Goal: Navigation & Orientation: Understand site structure

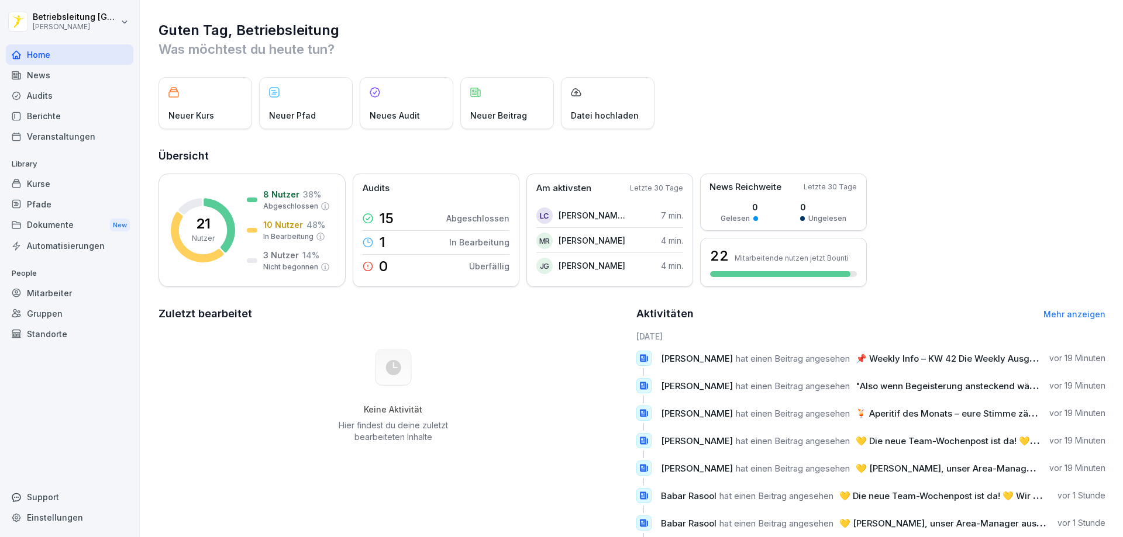
click at [35, 184] on div "Kurse" at bounding box center [69, 184] width 127 height 20
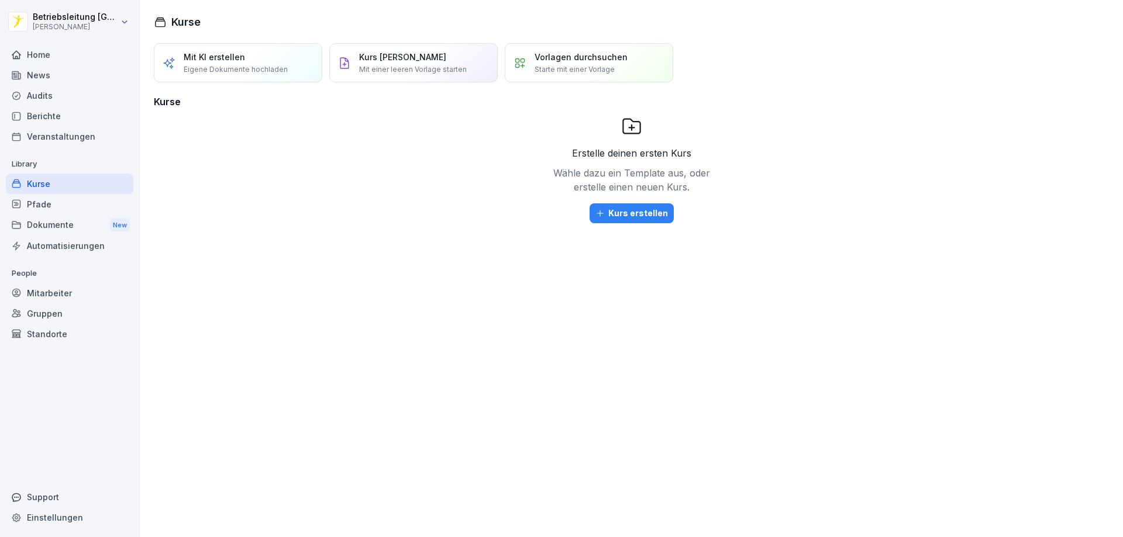
click at [54, 116] on div "Berichte" at bounding box center [69, 116] width 127 height 20
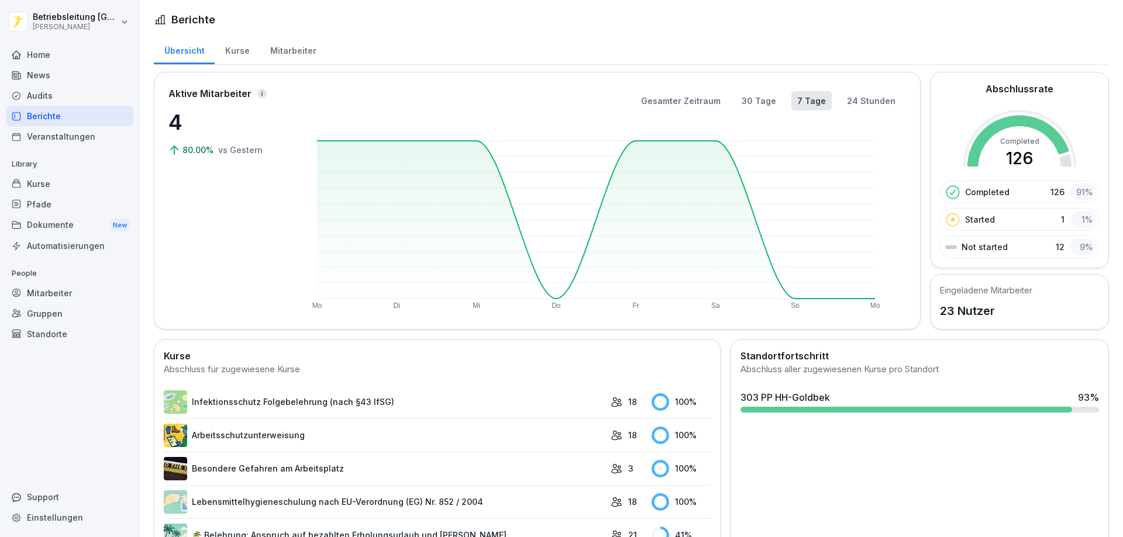
click at [35, 185] on div "Kurse" at bounding box center [69, 184] width 127 height 20
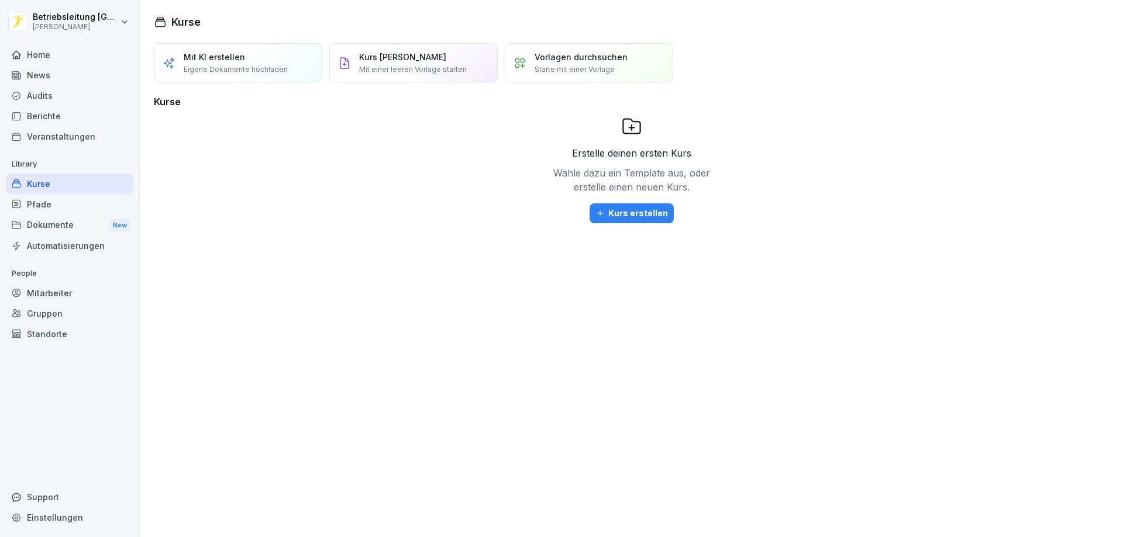
click at [180, 26] on h1 "Kurse" at bounding box center [185, 22] width 29 height 16
drag, startPoint x: 54, startPoint y: 291, endPoint x: 54, endPoint y: 281, distance: 10.5
click at [54, 291] on div "Mitarbeiter" at bounding box center [69, 293] width 127 height 20
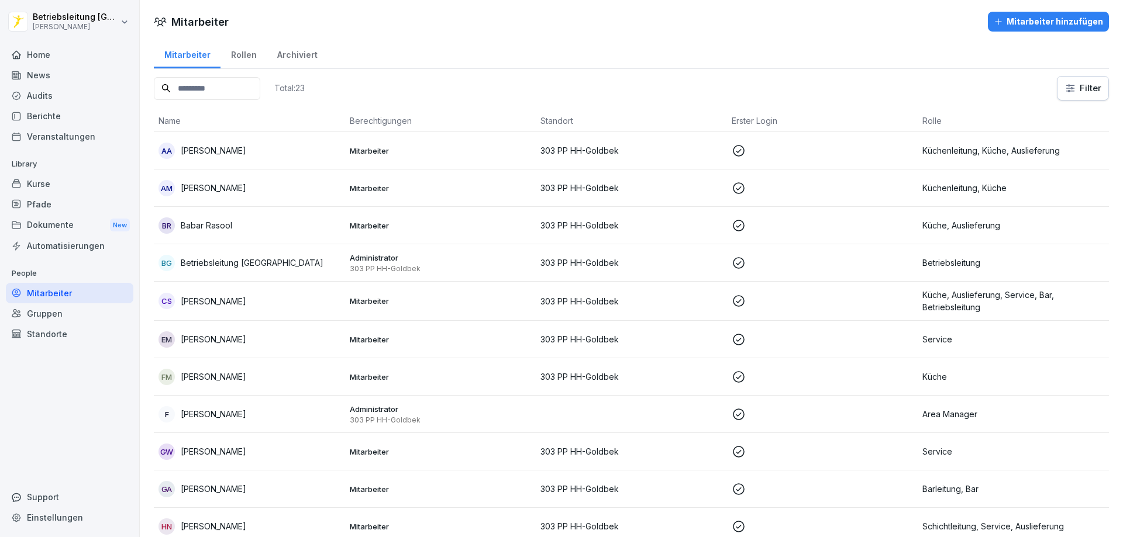
click at [54, 97] on div "Audits" at bounding box center [69, 95] width 127 height 20
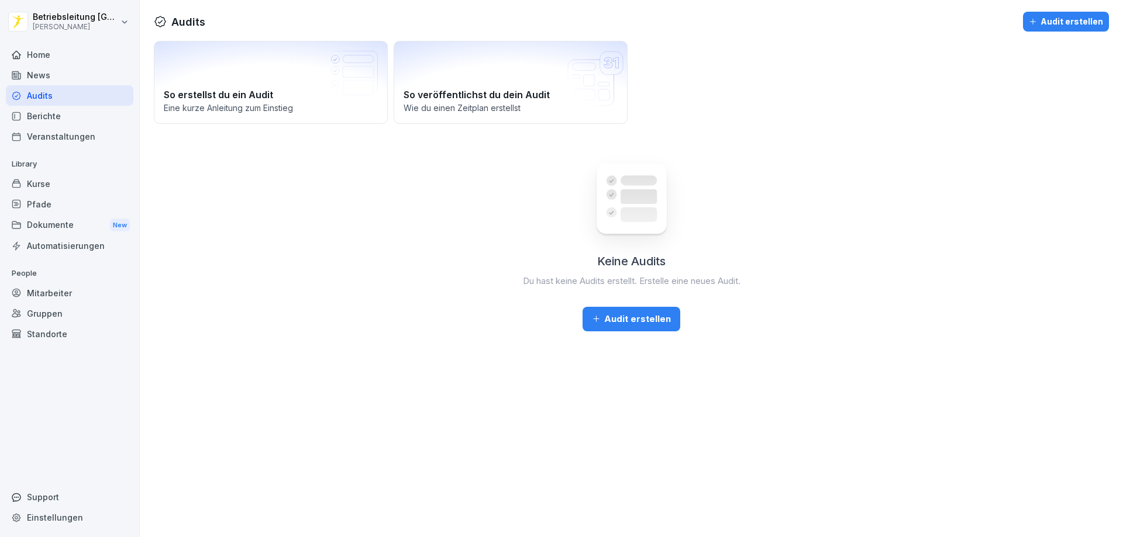
click at [44, 119] on div "Berichte" at bounding box center [69, 116] width 127 height 20
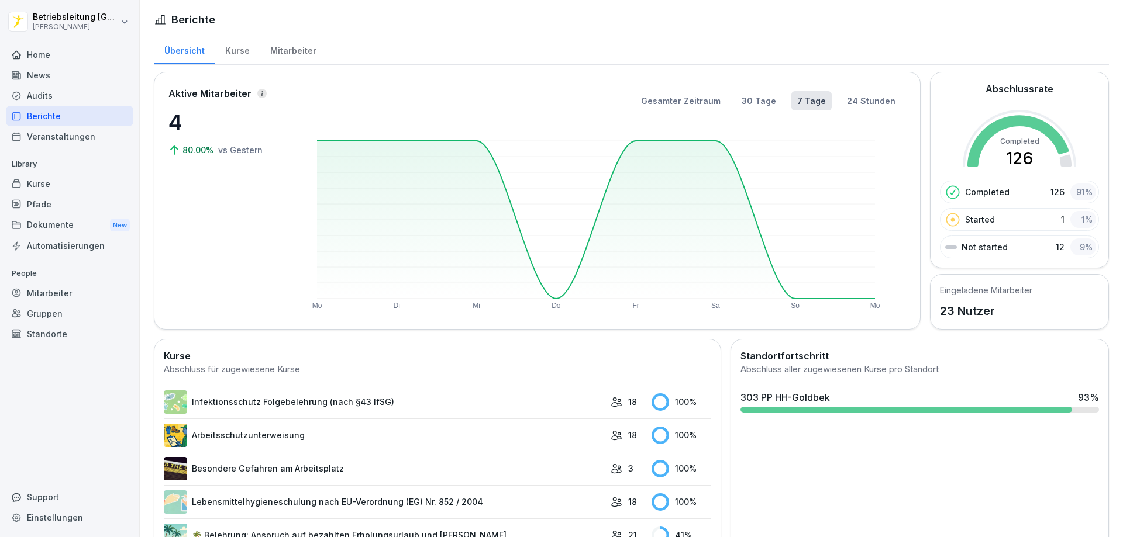
click at [248, 54] on div "Kurse" at bounding box center [237, 50] width 45 height 30
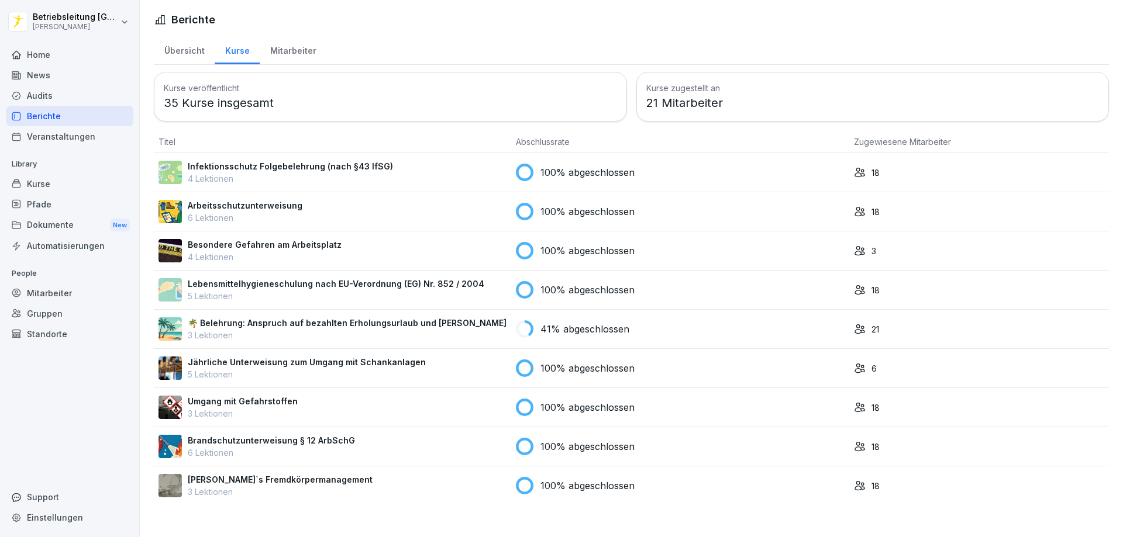
click at [285, 46] on div "Mitarbeiter" at bounding box center [293, 50] width 67 height 30
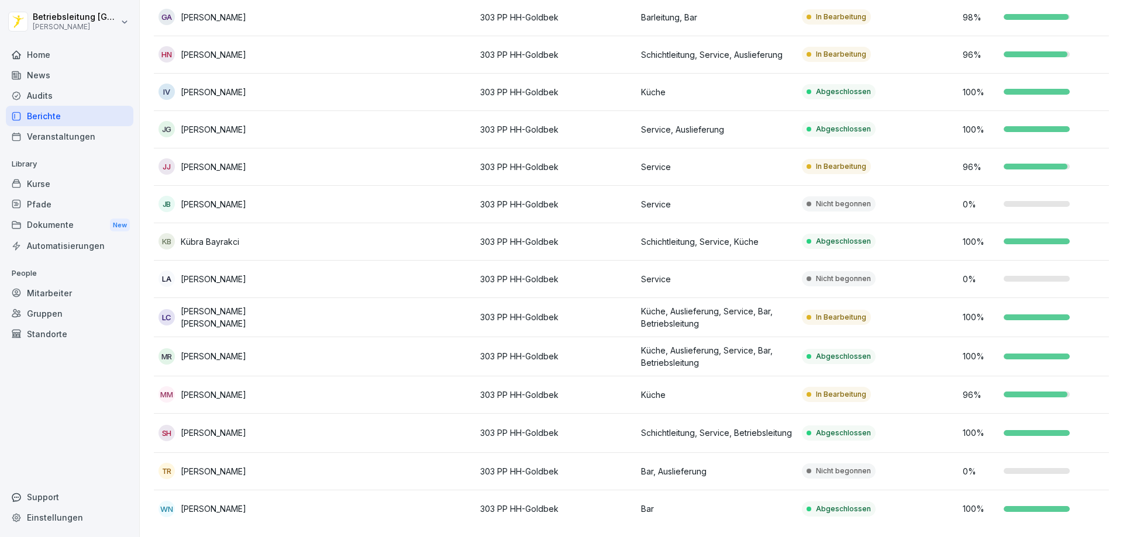
scroll to position [487, 0]
click at [843, 312] on p "In Bearbeitung" at bounding box center [841, 317] width 50 height 11
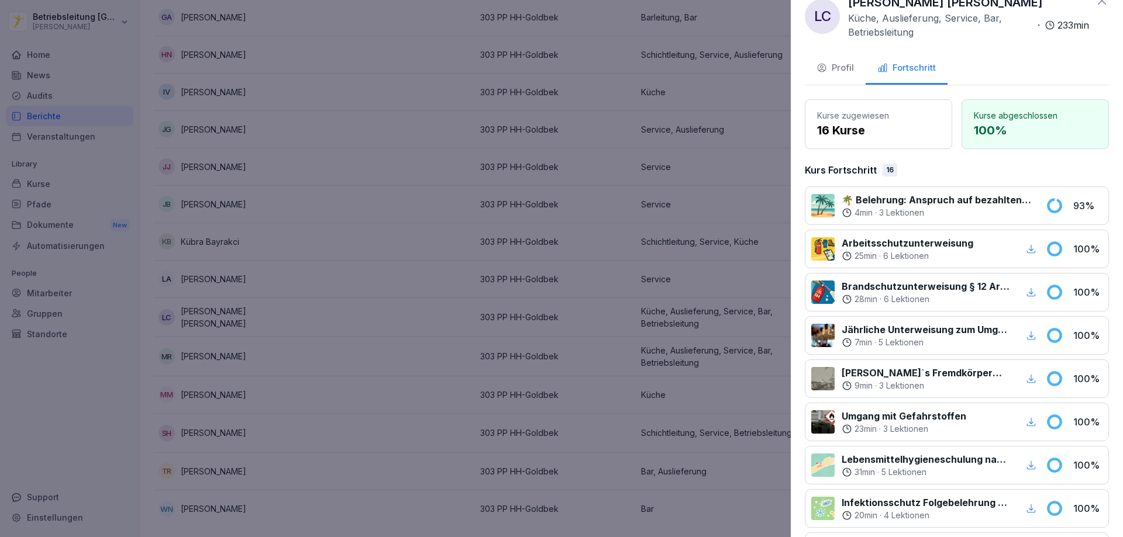
scroll to position [0, 0]
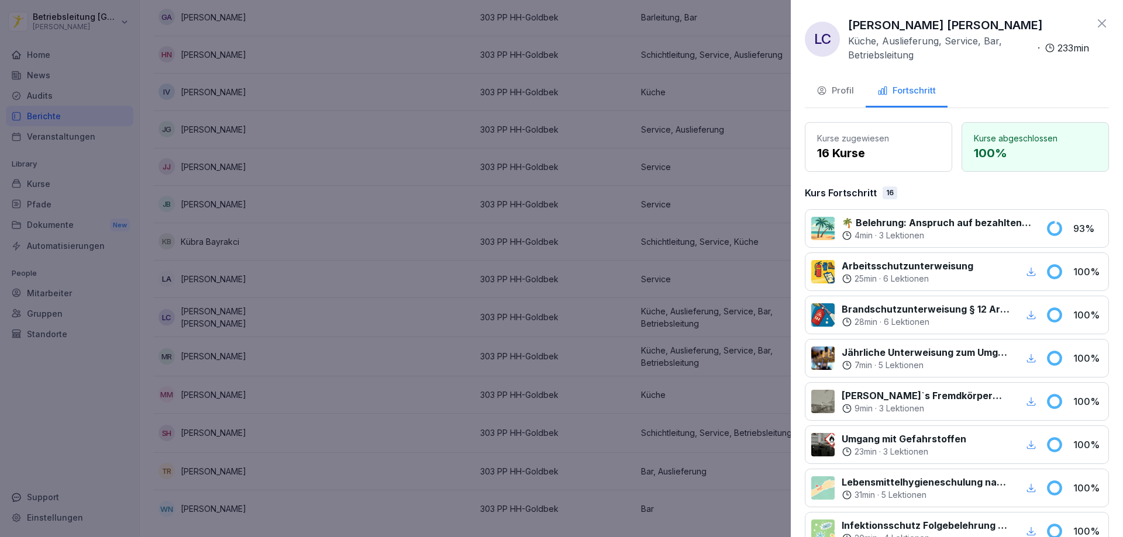
click at [1095, 23] on icon at bounding box center [1102, 23] width 14 height 14
